Goal: Transaction & Acquisition: Purchase product/service

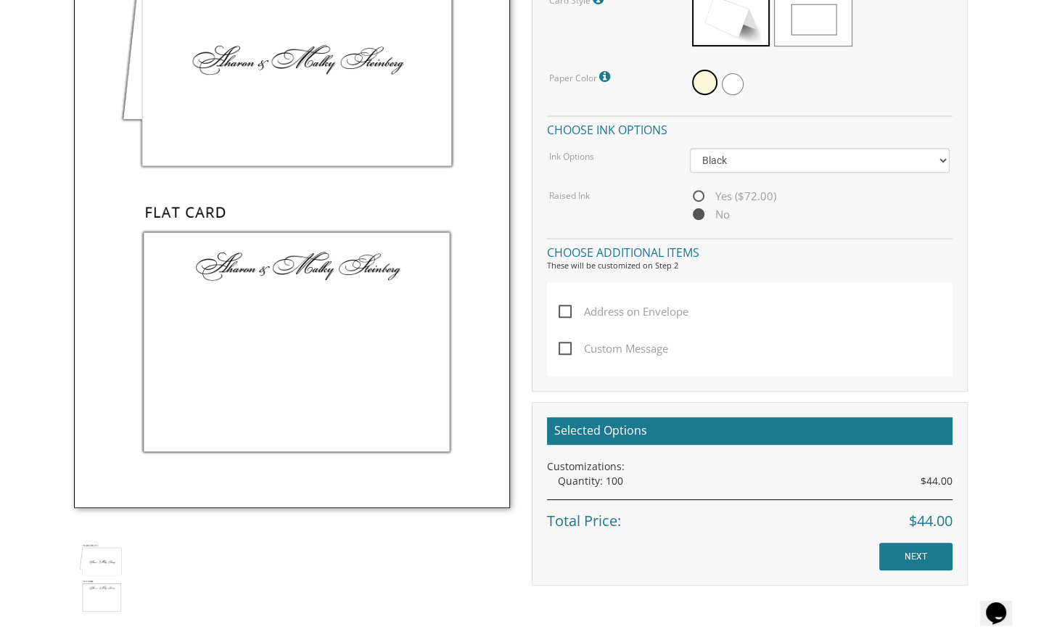
scroll to position [572, 0]
click at [695, 191] on span "Yes ($72.00)" at bounding box center [733, 195] width 86 height 18
click at [695, 191] on input "Yes ($72.00)" at bounding box center [694, 195] width 9 height 9
radio input "true"
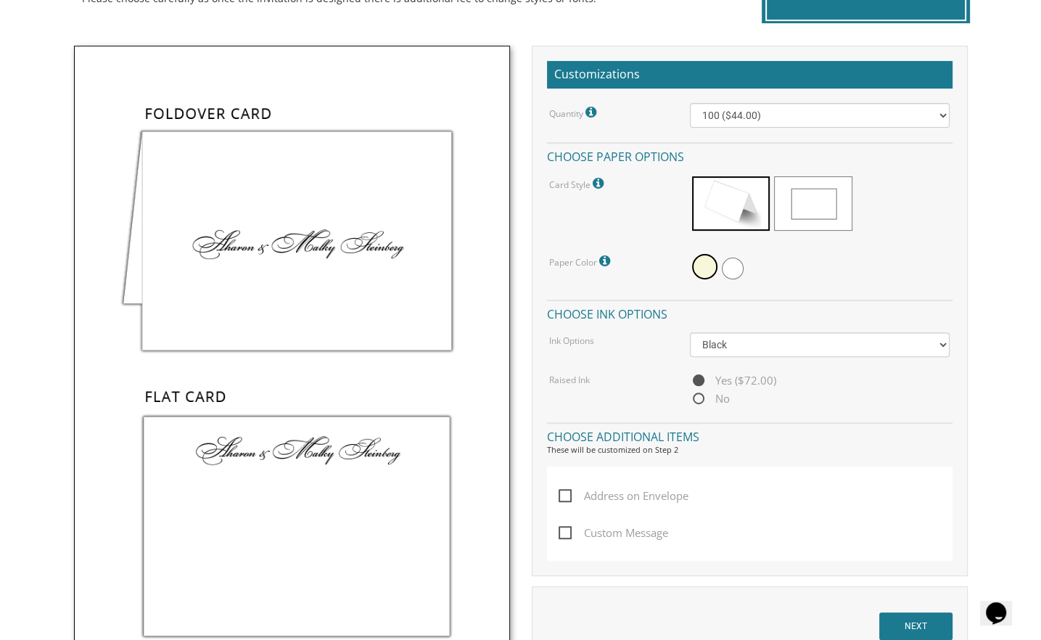
scroll to position [435, 0]
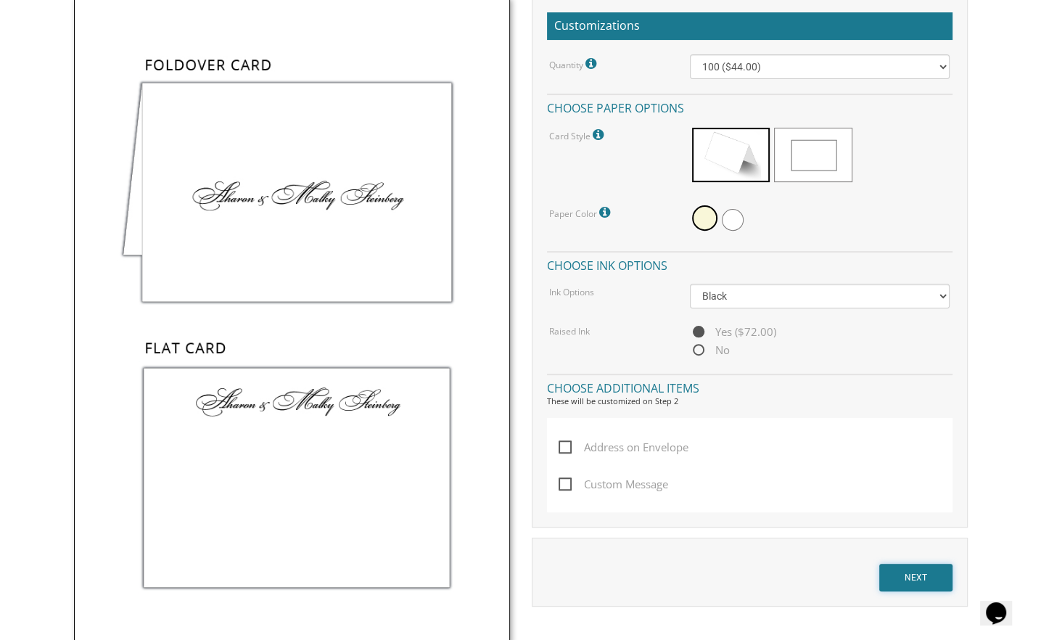
click at [911, 572] on input "NEXT" at bounding box center [915, 578] width 73 height 28
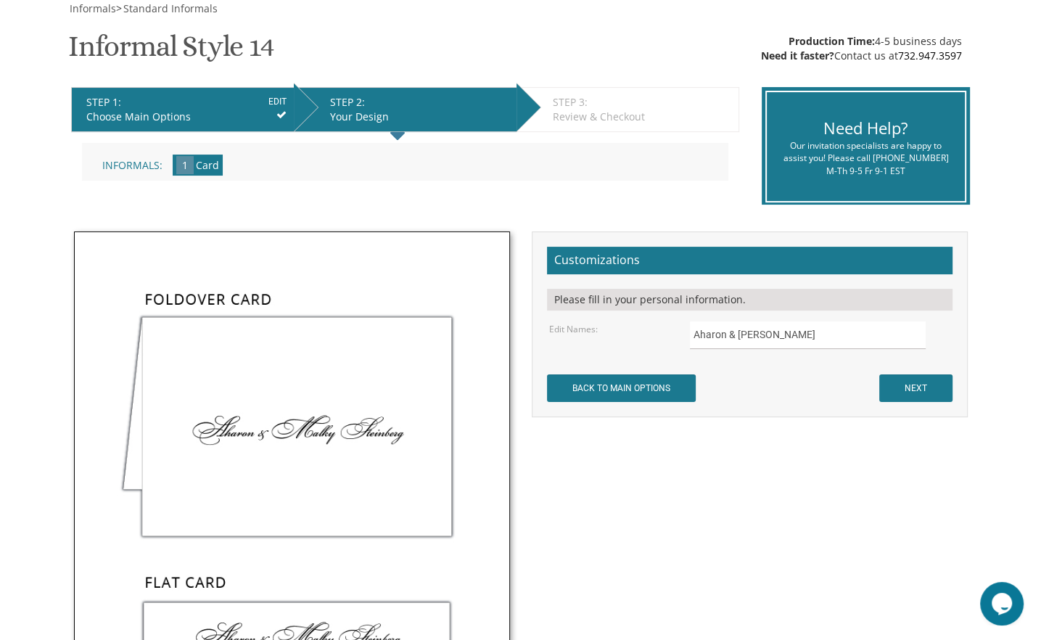
scroll to position [185, 0]
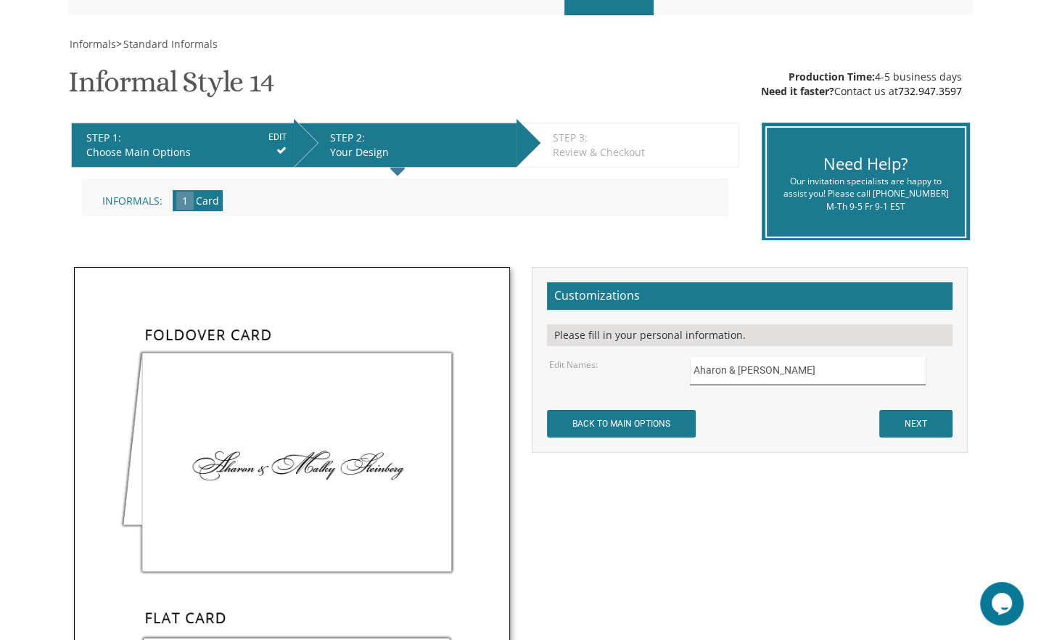
click at [711, 368] on input "Aharon & Malky Steinberg" at bounding box center [808, 371] width 236 height 28
drag, startPoint x: 825, startPoint y: 371, endPoint x: 651, endPoint y: 364, distance: 174.2
click at [651, 364] on div "Edit Names: Aharon & Malky Steinberg" at bounding box center [749, 371] width 422 height 28
type input "Abraham & Shirley Walfish"
click at [920, 428] on input "NEXT" at bounding box center [915, 424] width 73 height 28
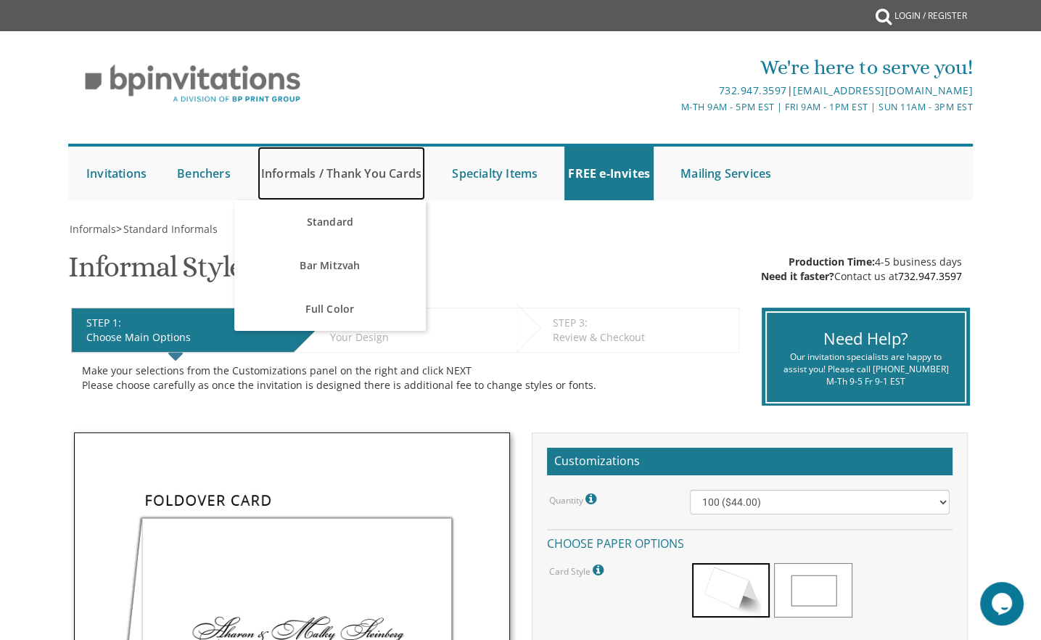
click at [287, 170] on link "Informals / Thank You Cards" at bounding box center [342, 174] width 168 height 54
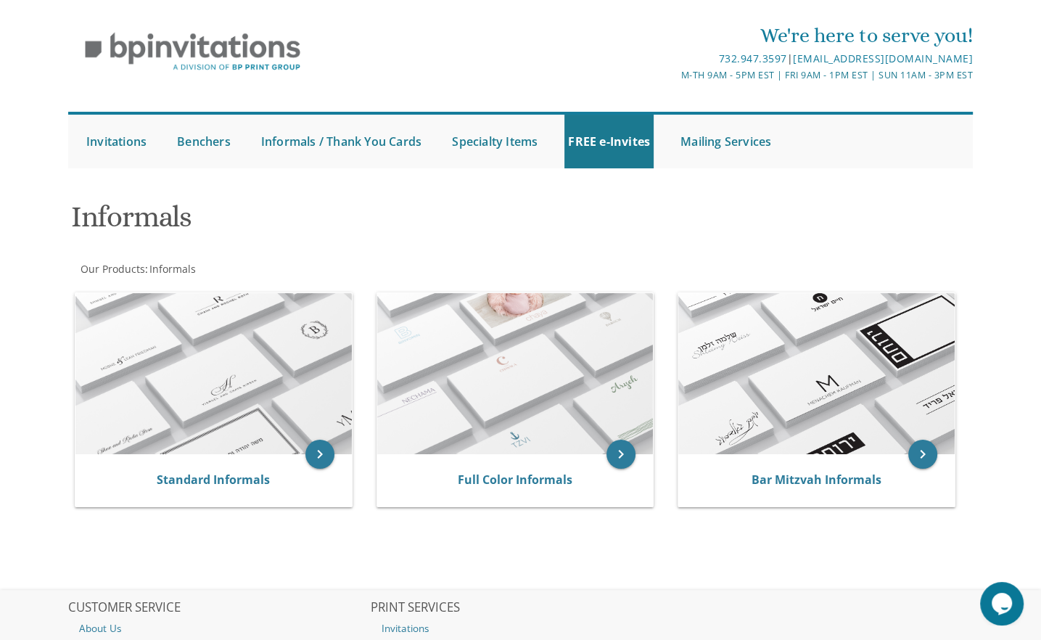
scroll to position [73, 0]
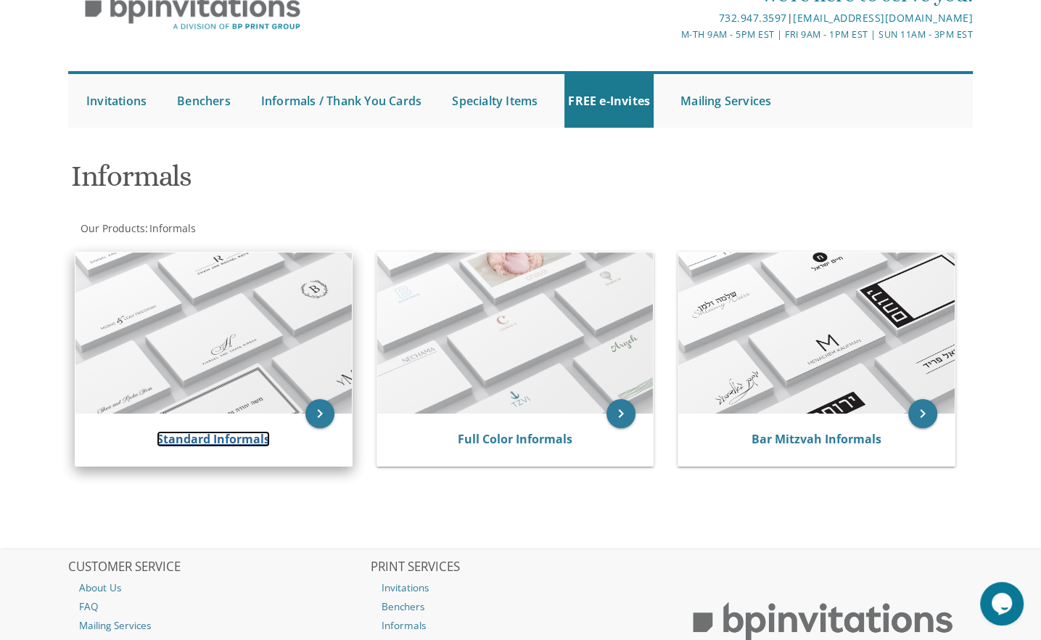
click at [203, 440] on link "Standard Informals" at bounding box center [213, 439] width 113 height 16
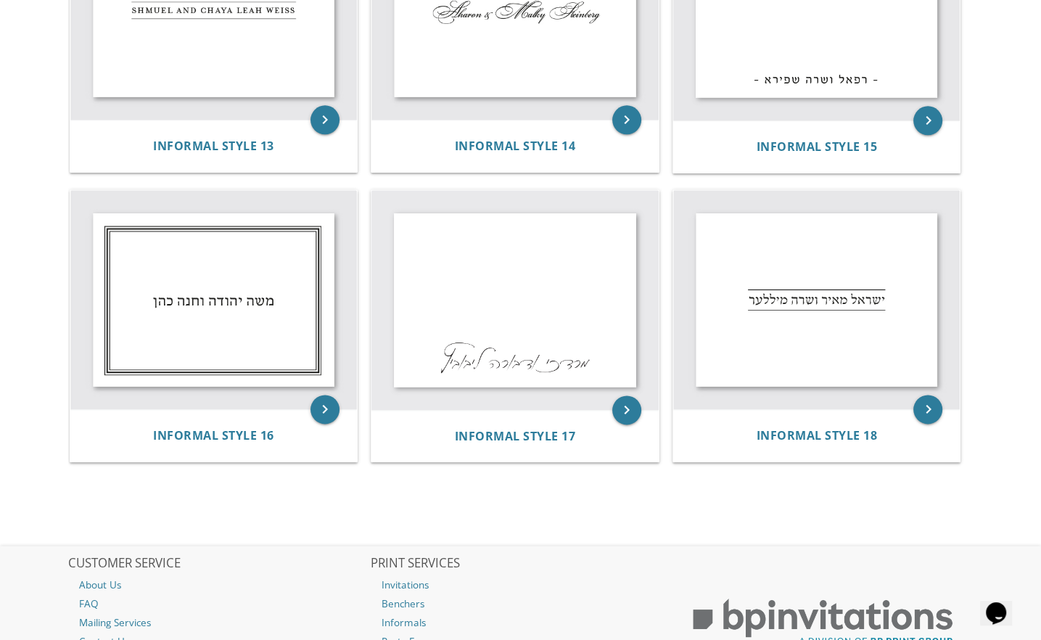
scroll to position [1596, 0]
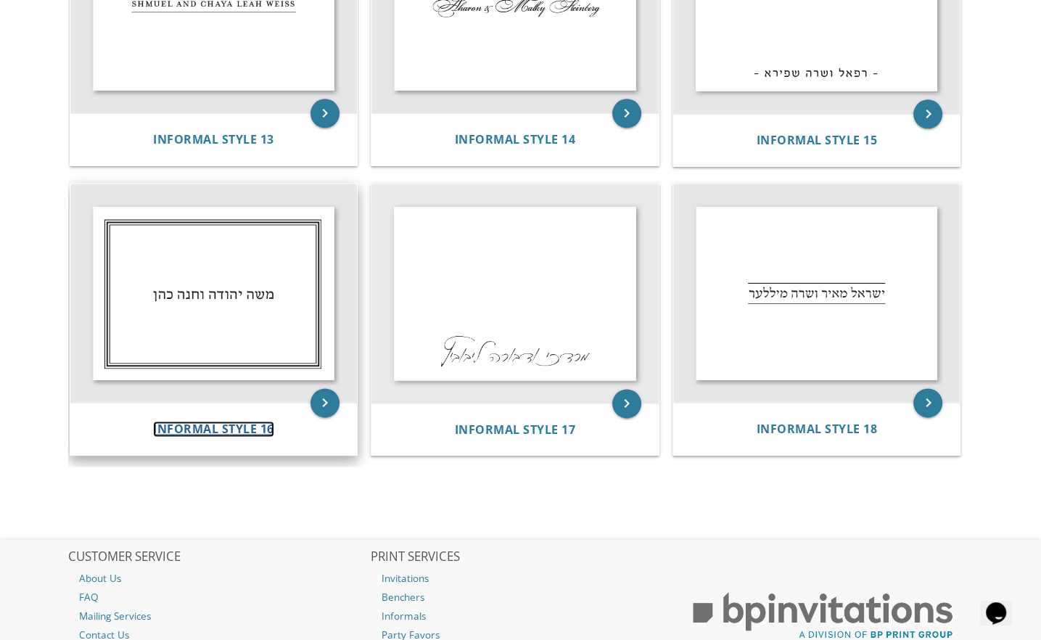
click at [213, 422] on span "Informal Style 16" at bounding box center [213, 429] width 121 height 16
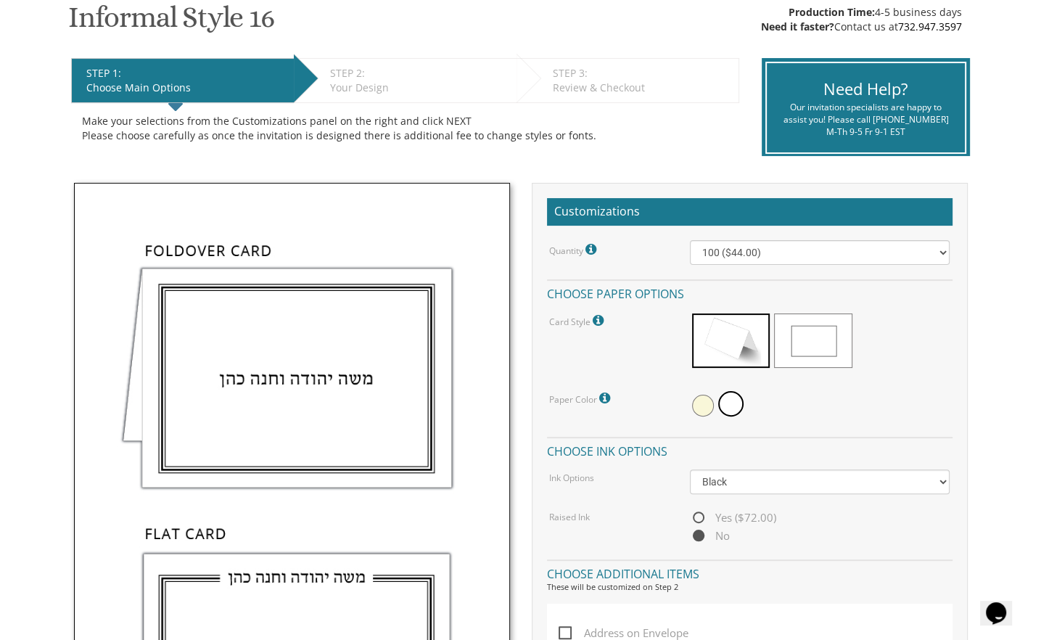
scroll to position [290, 0]
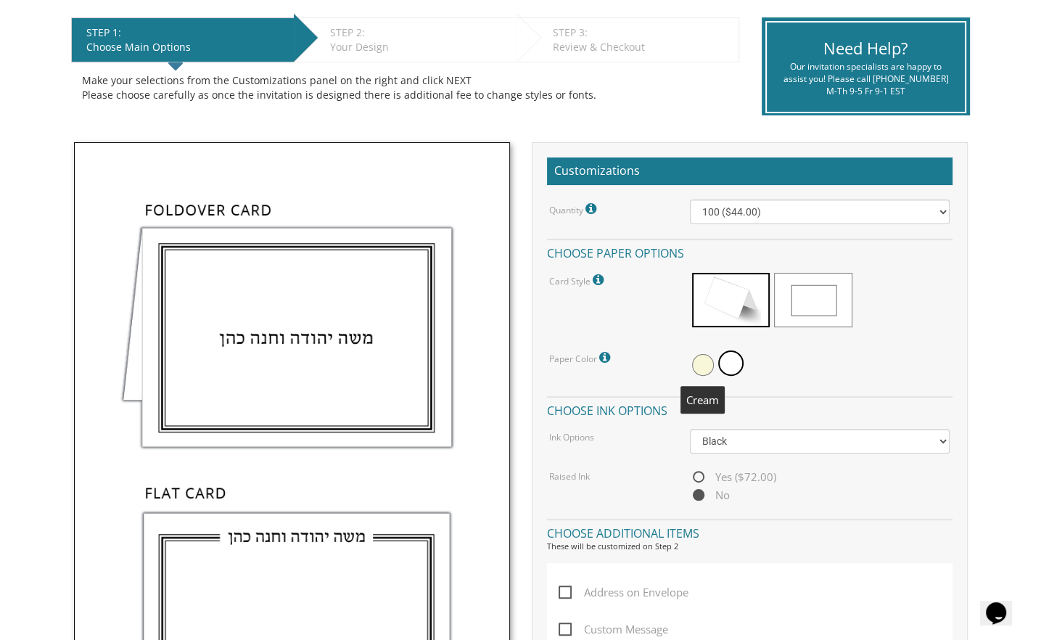
click at [705, 363] on span at bounding box center [703, 365] width 22 height 22
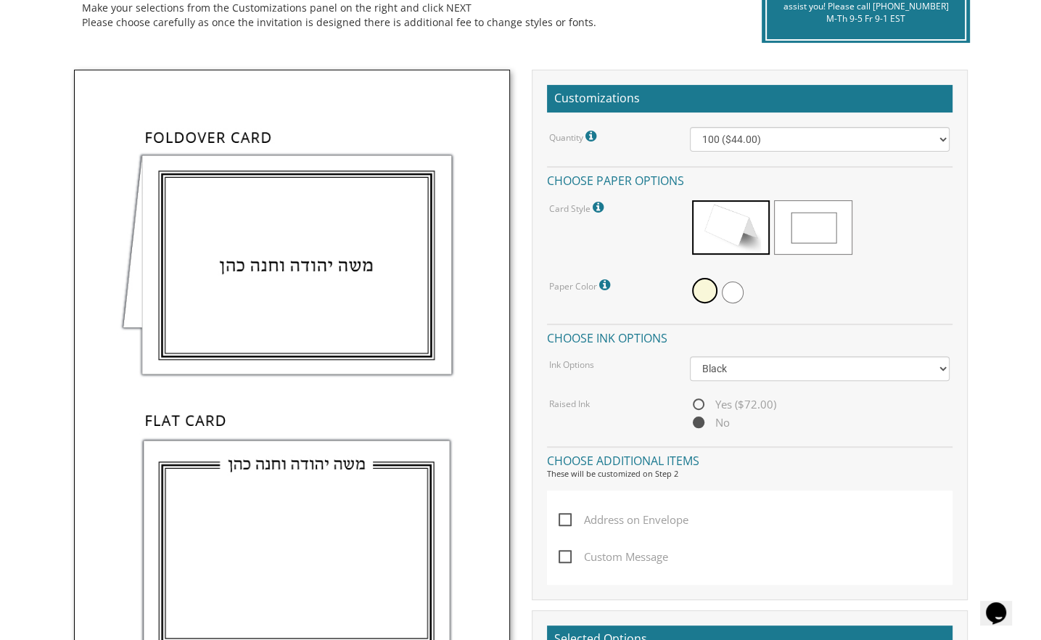
scroll to position [435, 0]
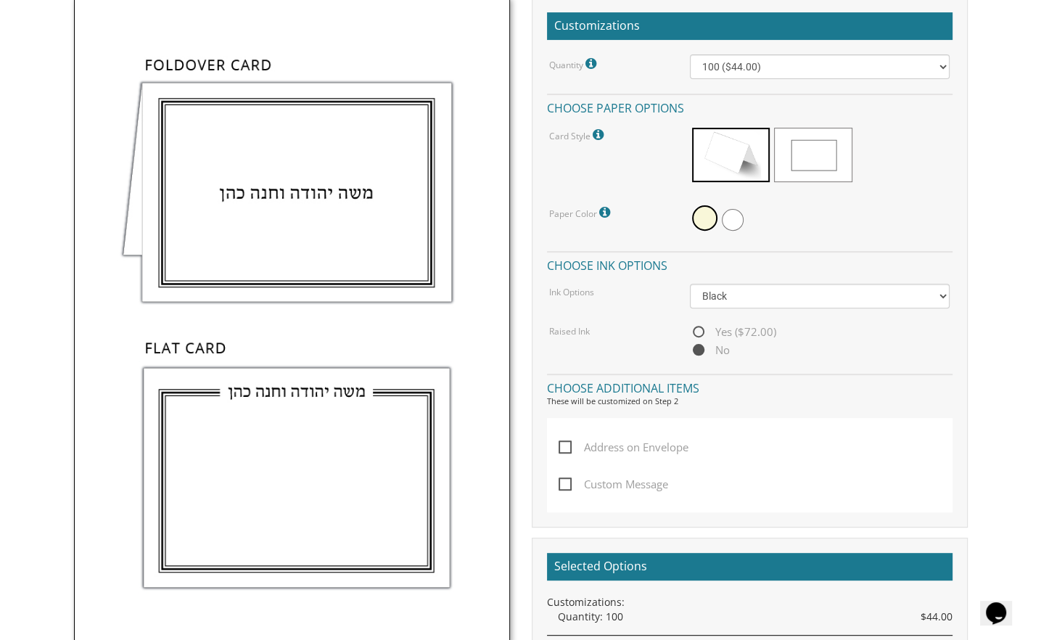
click at [695, 332] on span "Yes ($72.00)" at bounding box center [733, 332] width 86 height 18
click at [695, 332] on input "Yes ($72.00)" at bounding box center [694, 332] width 9 height 9
radio input "true"
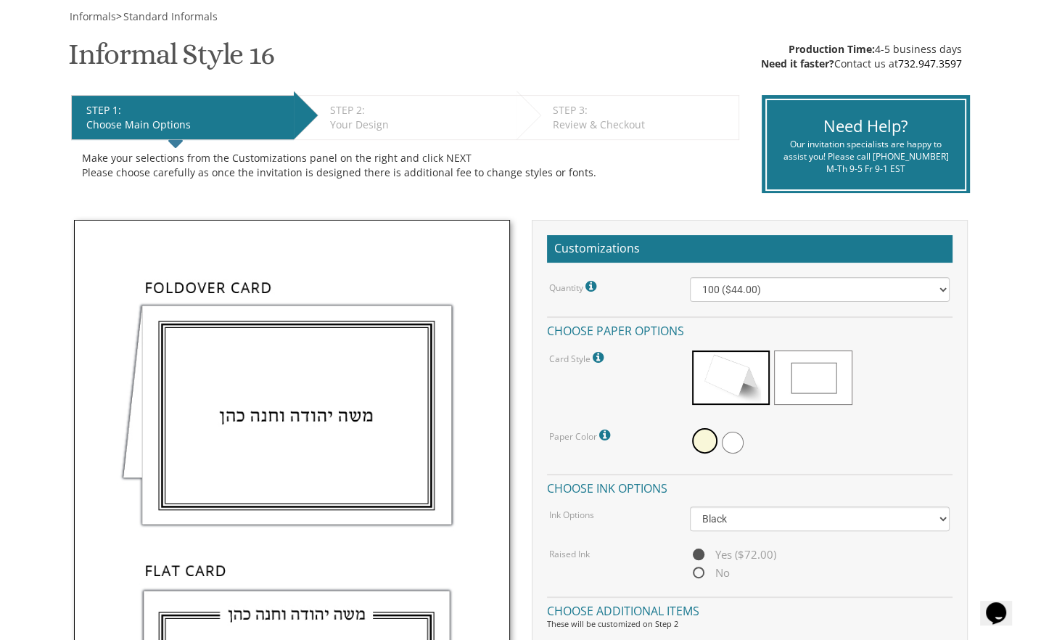
scroll to position [218, 0]
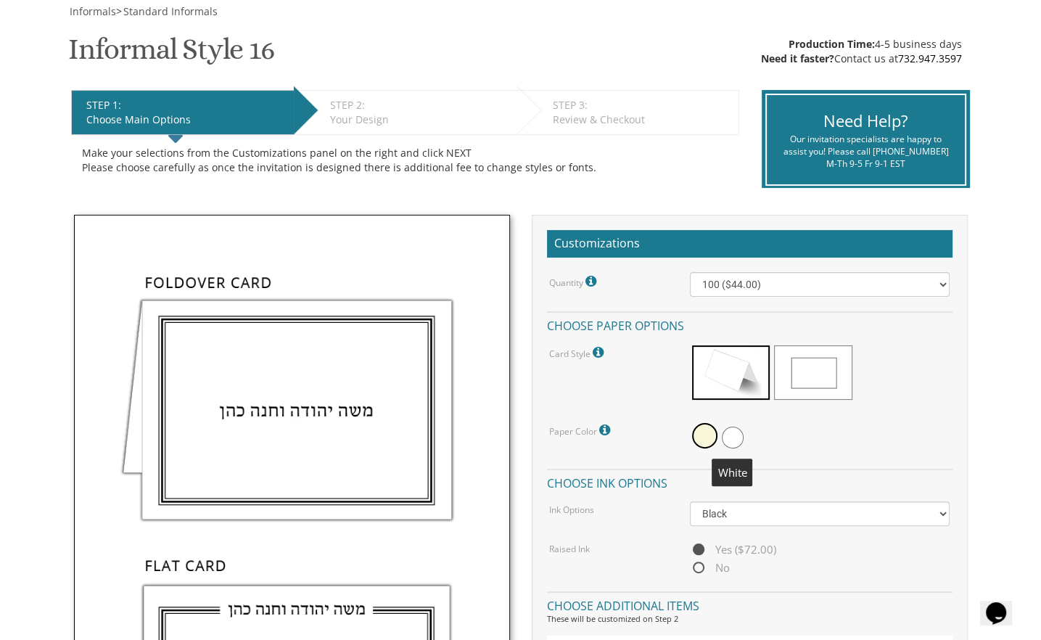
click at [735, 442] on span at bounding box center [733, 438] width 22 height 22
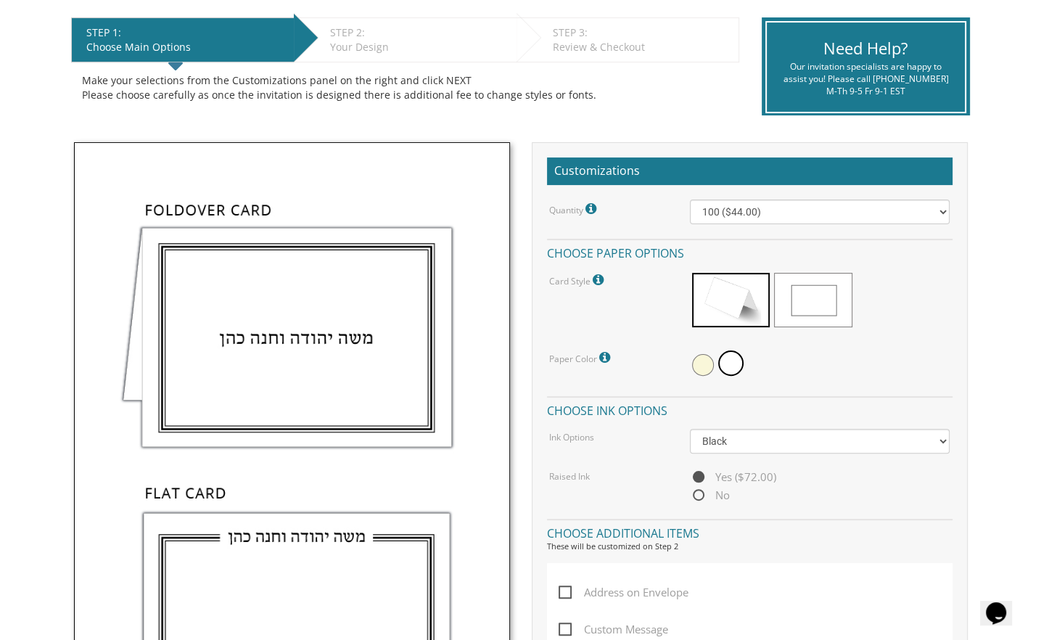
scroll to position [290, 0]
click at [705, 363] on span at bounding box center [703, 365] width 22 height 22
click at [609, 353] on icon at bounding box center [606, 357] width 15 height 13
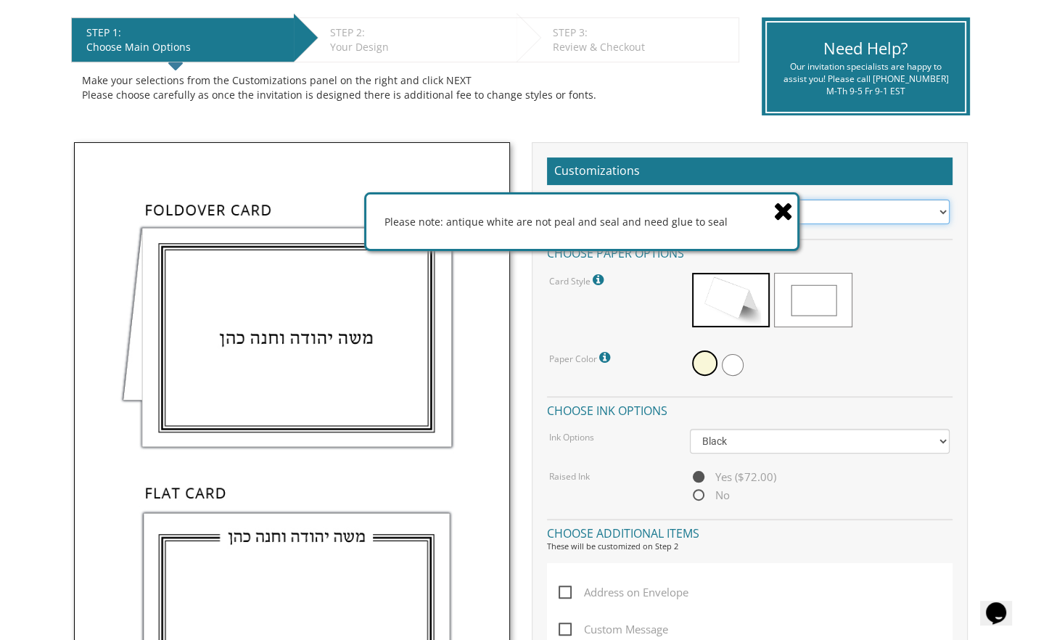
click at [809, 215] on select "100 ($44.00) 200 ($63.00) 300 ($82.00) 400 ($101.00) 500 ($120.00) 600 ($139.00…" at bounding box center [820, 211] width 260 height 25
click at [782, 212] on icon at bounding box center [783, 210] width 20 height 25
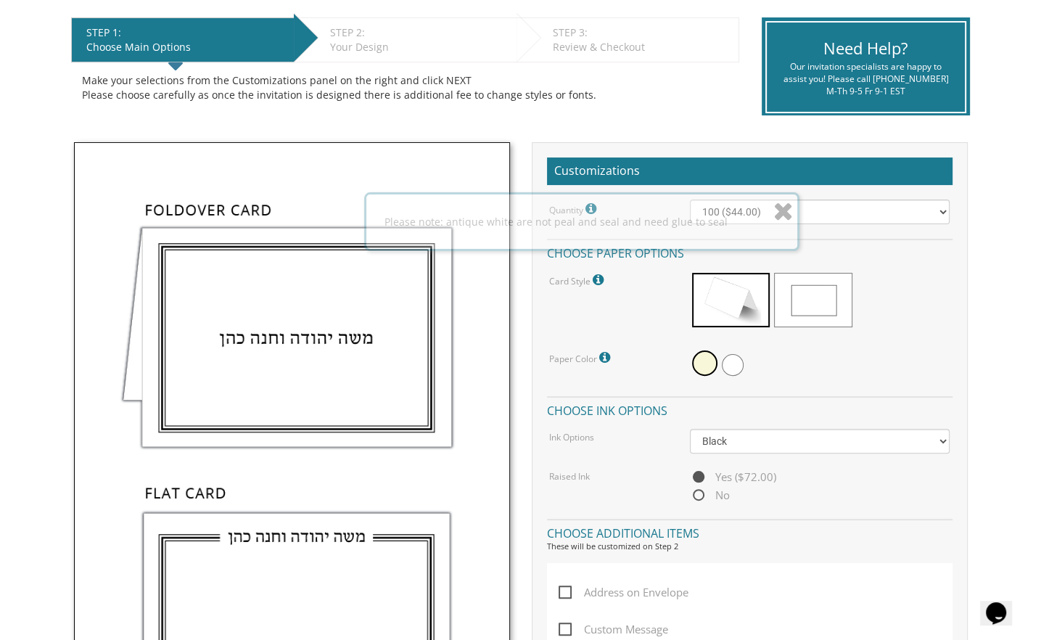
click at [782, 212] on icon at bounding box center [783, 210] width 20 height 25
click at [596, 282] on icon at bounding box center [600, 279] width 15 height 13
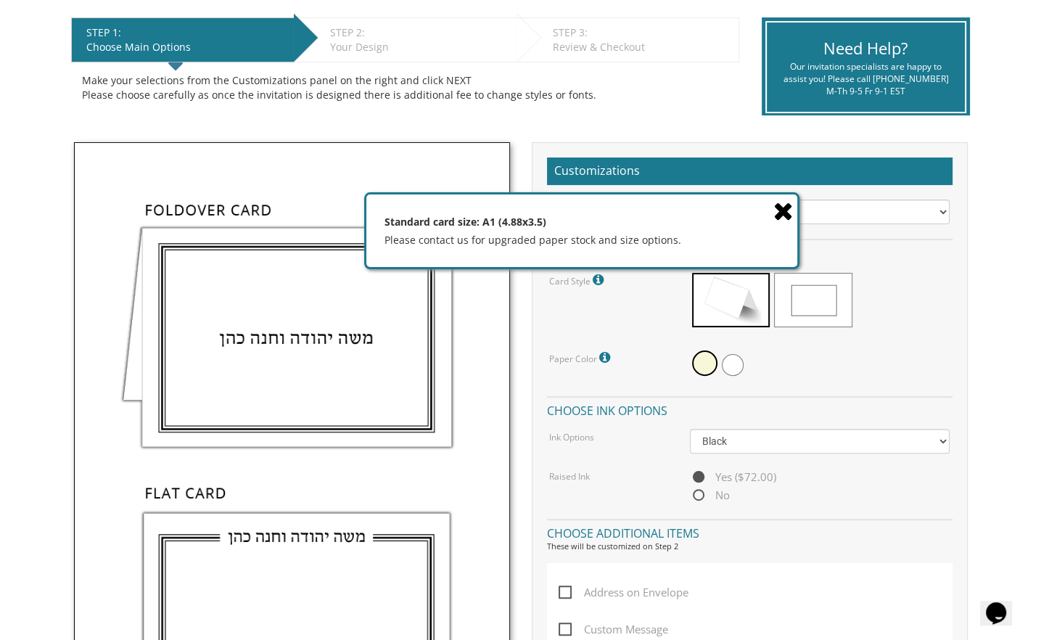
click at [785, 210] on icon at bounding box center [783, 210] width 20 height 25
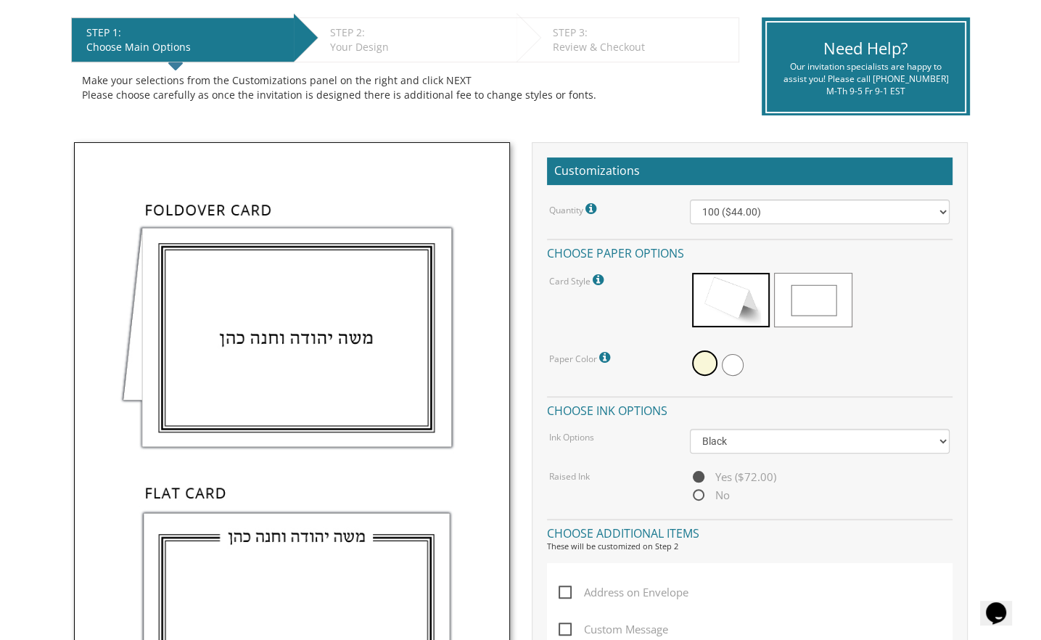
click at [588, 211] on icon at bounding box center [592, 208] width 15 height 13
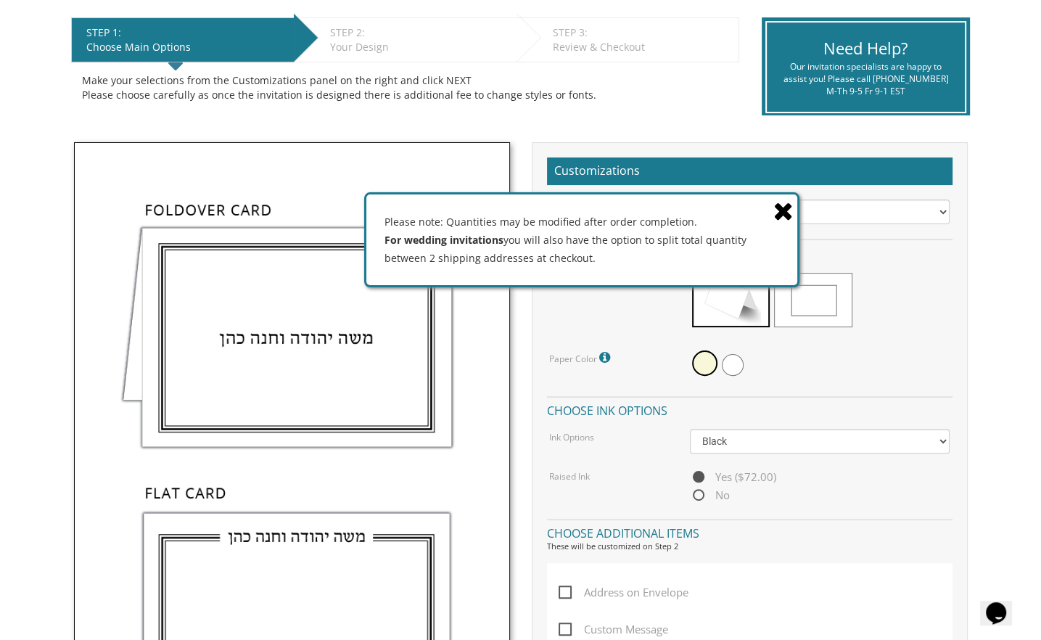
click at [778, 209] on icon at bounding box center [783, 210] width 20 height 25
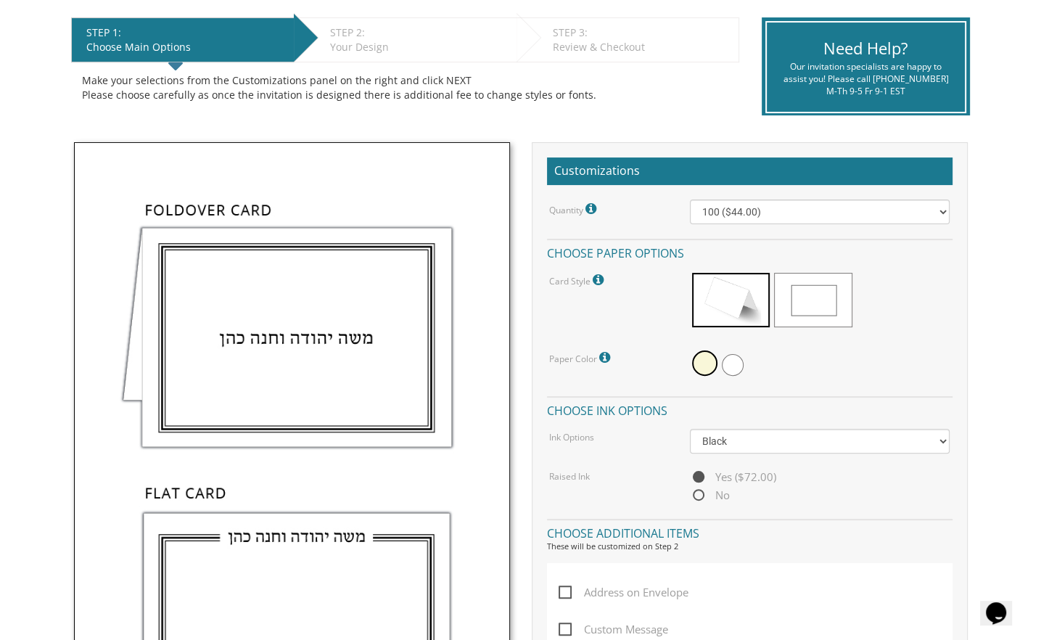
click at [607, 355] on icon at bounding box center [606, 357] width 15 height 13
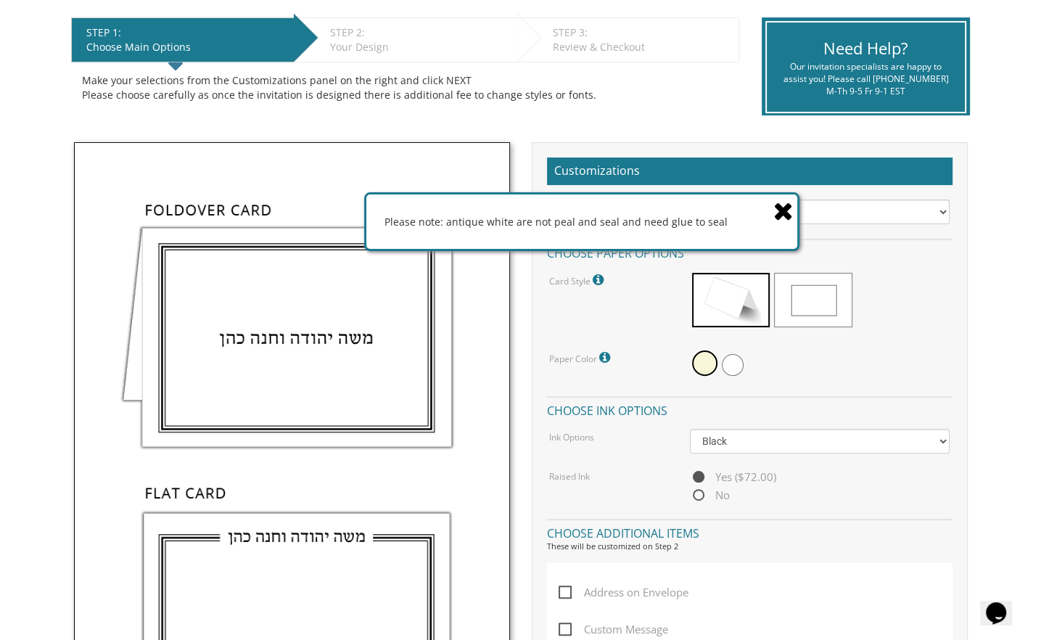
click at [785, 205] on icon at bounding box center [783, 210] width 20 height 25
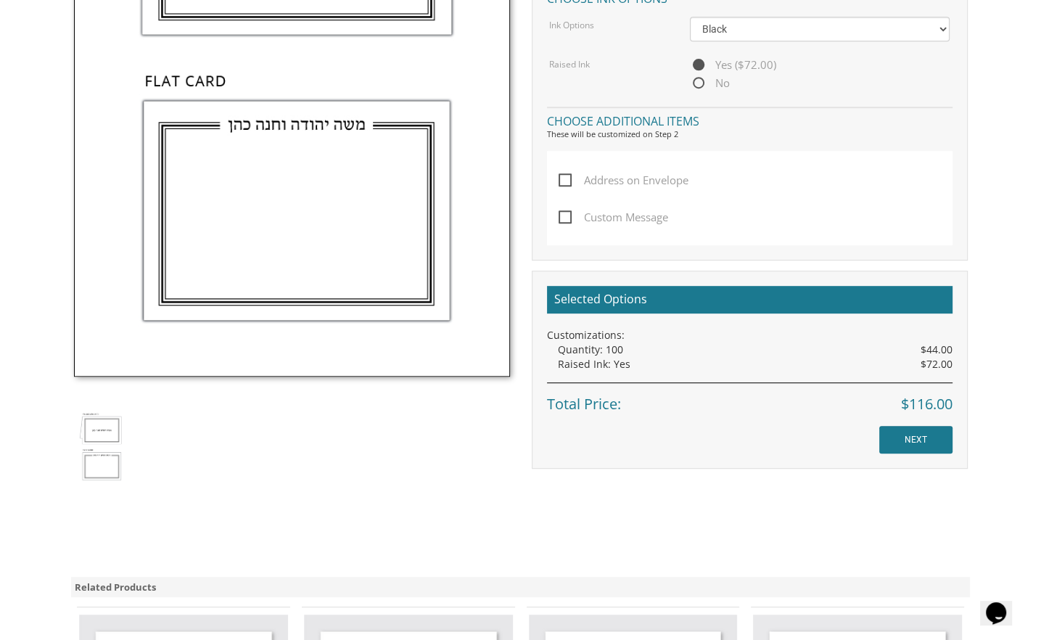
scroll to position [725, 0]
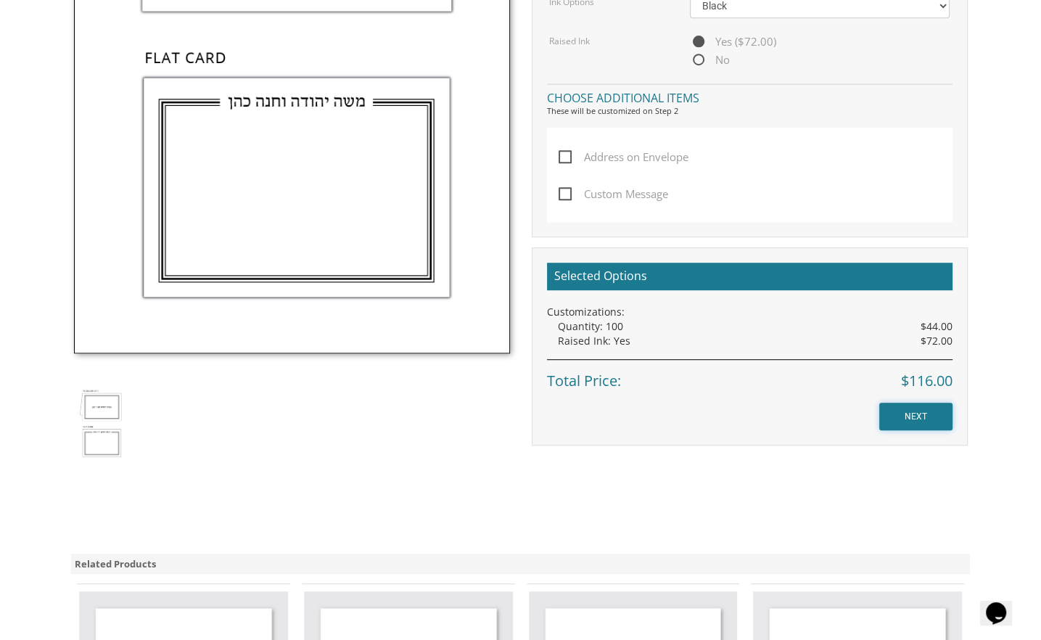
click at [905, 410] on input "NEXT" at bounding box center [915, 417] width 73 height 28
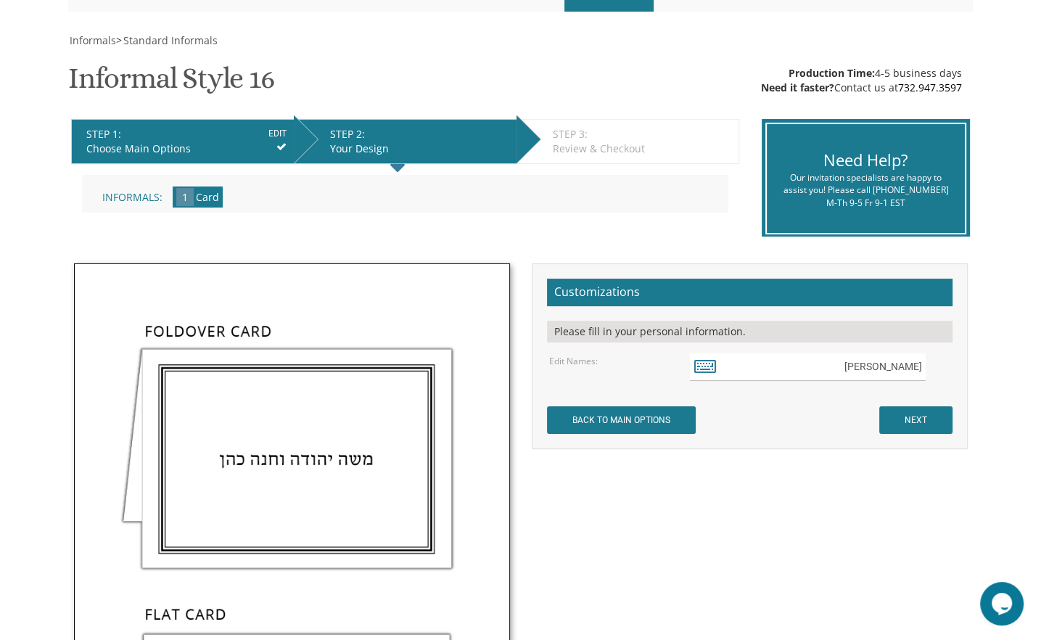
scroll to position [218, 0]
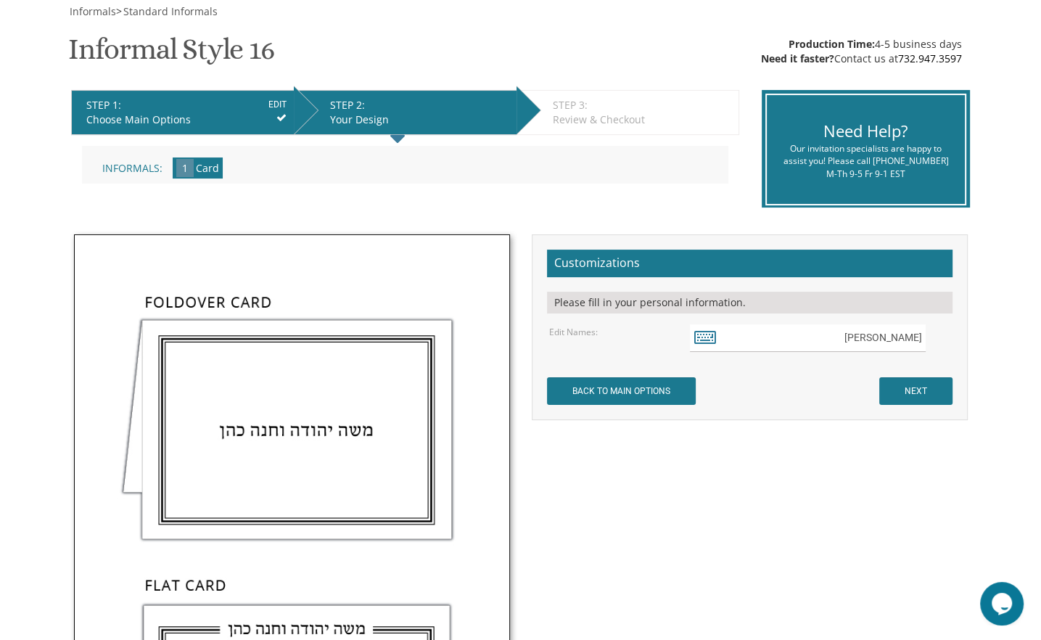
click at [614, 300] on div "Please fill in your personal information." at bounding box center [749, 303] width 405 height 22
drag, startPoint x: 923, startPoint y: 336, endPoint x: 783, endPoint y: 313, distance: 142.6
click at [783, 313] on form "Customizations Please fill in your personal information. Edit Names: משה יהודה …" at bounding box center [749, 327] width 405 height 155
drag, startPoint x: 573, startPoint y: 329, endPoint x: 580, endPoint y: 319, distance: 12.1
click at [579, 320] on form "Customizations Please fill in your personal information. Edit Names: משה יהודה …" at bounding box center [749, 327] width 405 height 155
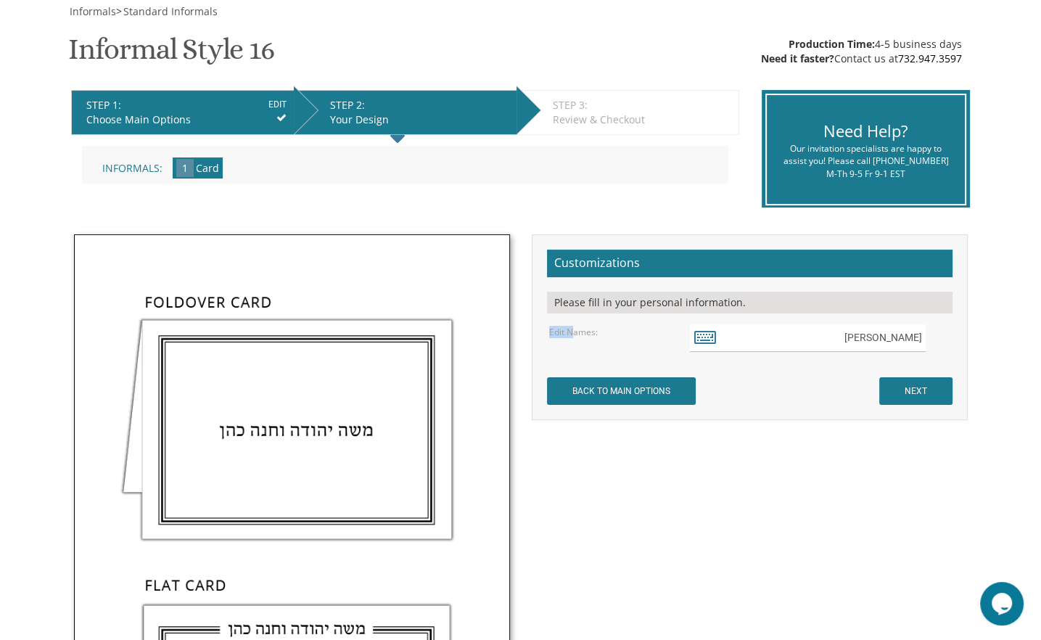
copy label "Edit N"
drag, startPoint x: 919, startPoint y: 339, endPoint x: 786, endPoint y: 328, distance: 133.2
click at [786, 328] on input "משה יהודה וחנה כהן" at bounding box center [808, 338] width 236 height 28
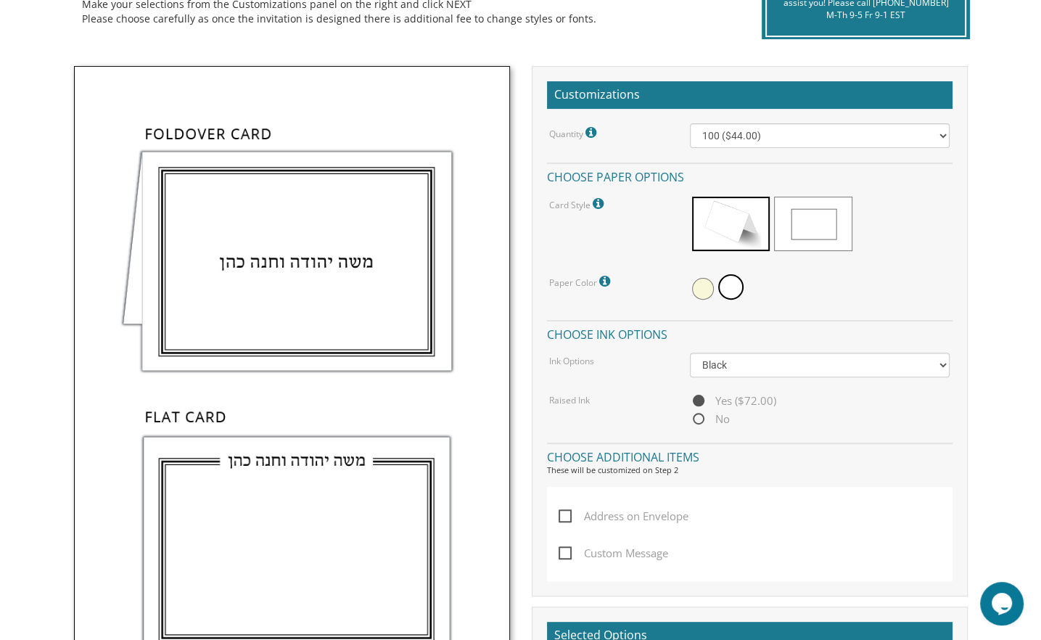
scroll to position [363, 0]
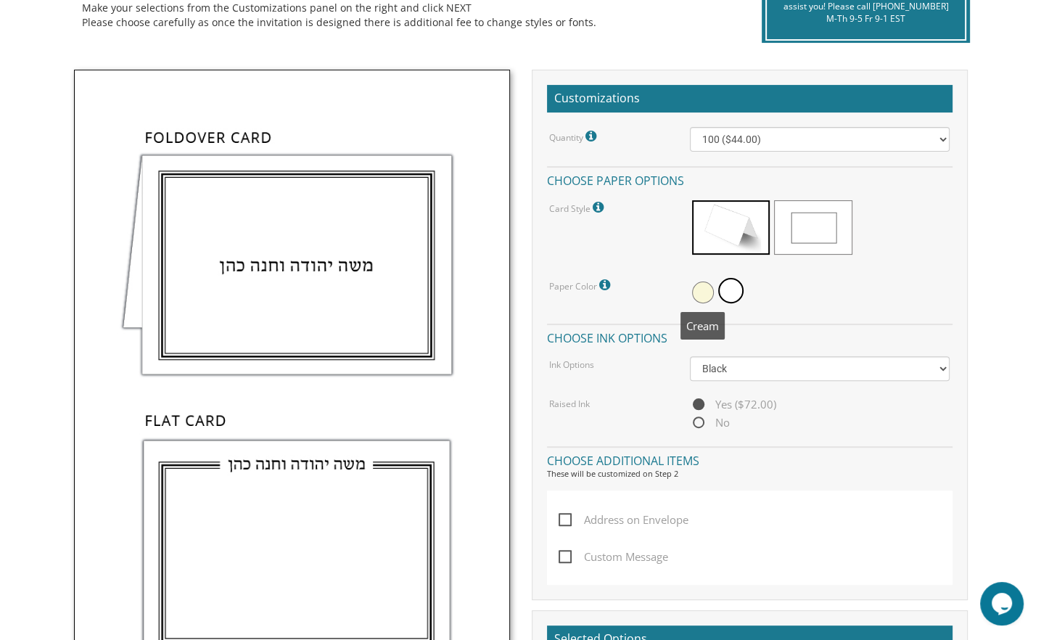
click at [702, 297] on span at bounding box center [703, 292] width 22 height 22
click at [727, 232] on span at bounding box center [731, 227] width 78 height 54
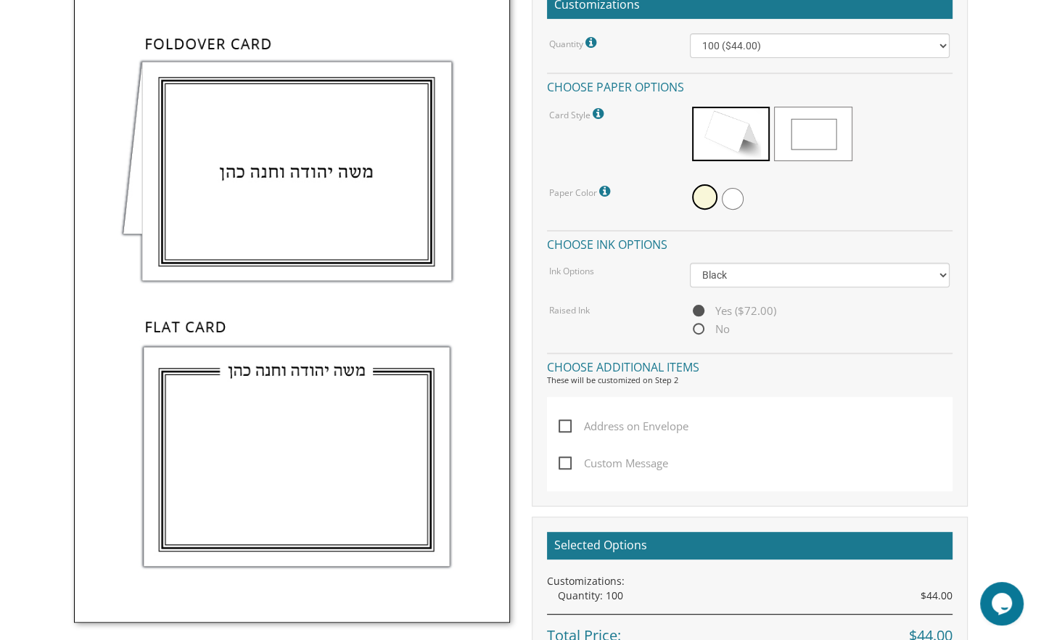
scroll to position [435, 0]
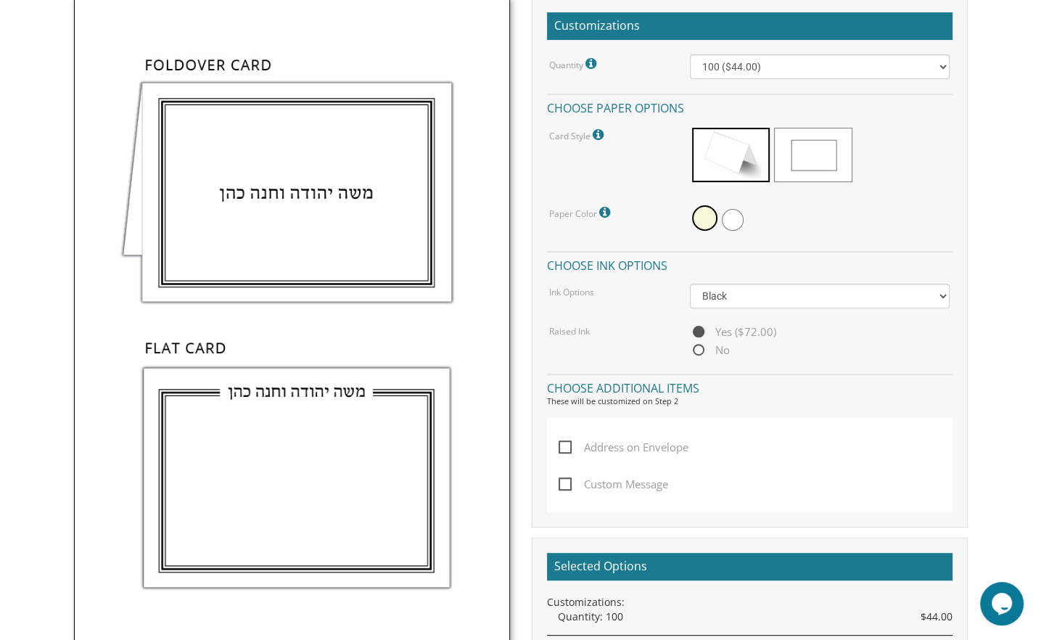
click at [704, 326] on span "Yes ($72.00)" at bounding box center [733, 332] width 86 height 18
click at [699, 328] on input "Yes ($72.00)" at bounding box center [694, 332] width 9 height 9
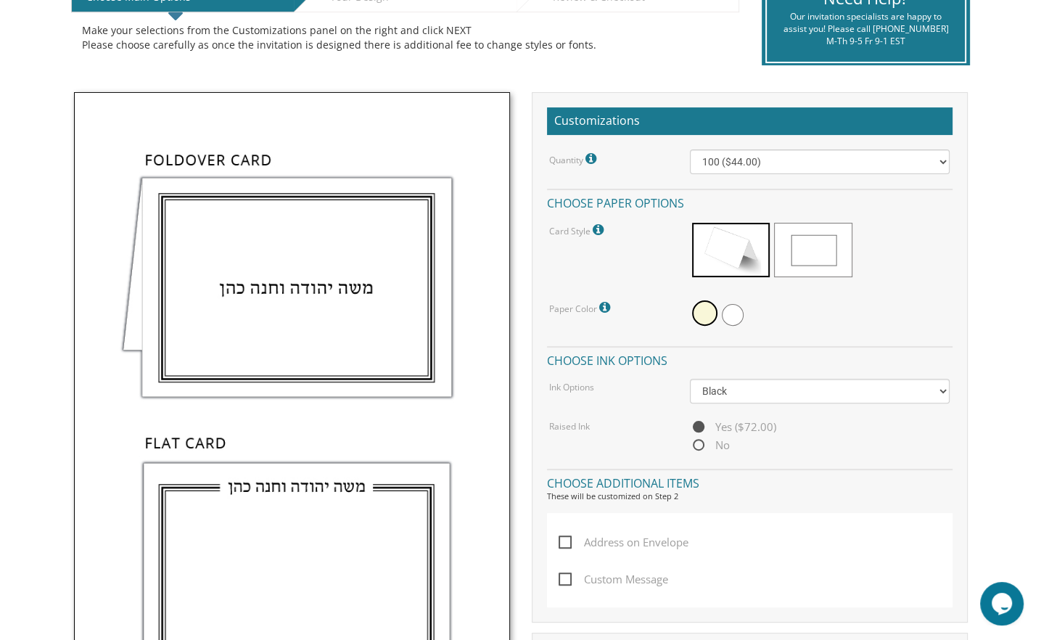
scroll to position [290, 0]
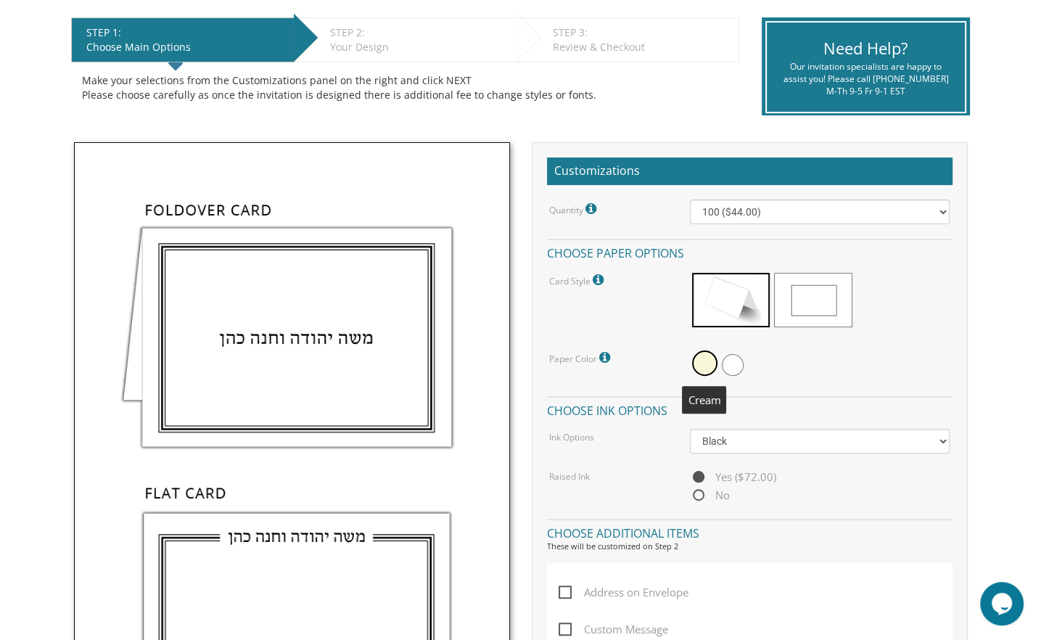
click at [703, 362] on span at bounding box center [704, 362] width 25 height 25
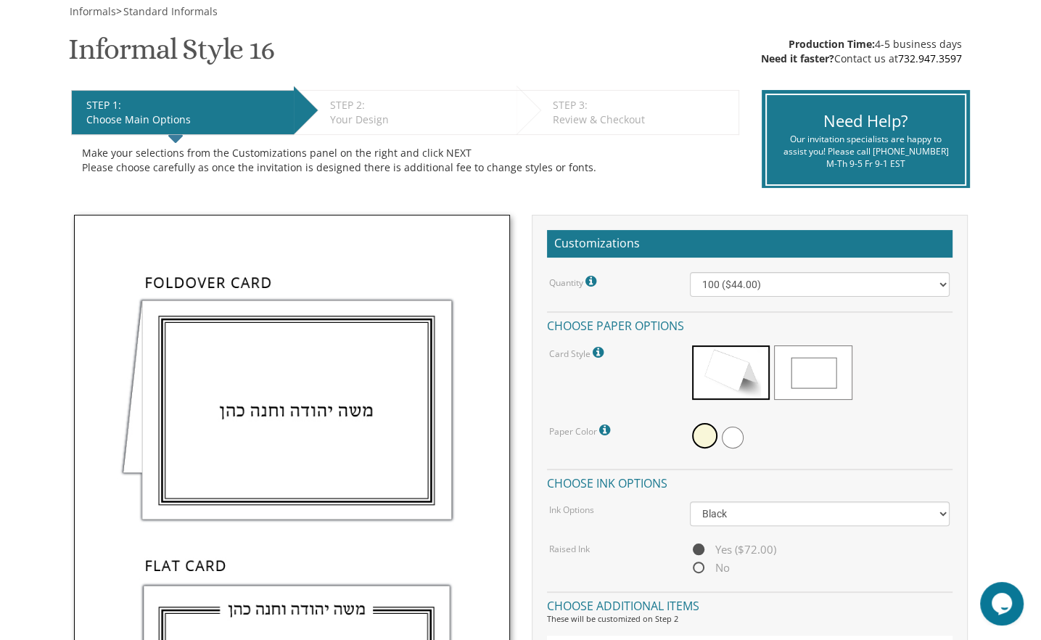
scroll to position [218, 0]
